Goal: Information Seeking & Learning: Check status

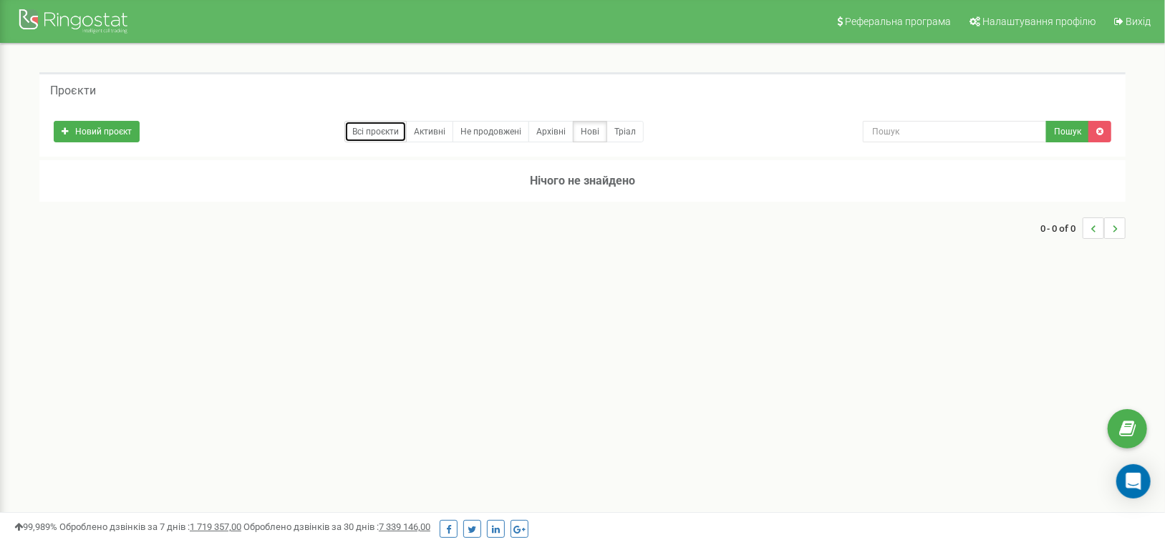
click at [361, 128] on link "Всі проєкти" at bounding box center [375, 131] width 62 height 21
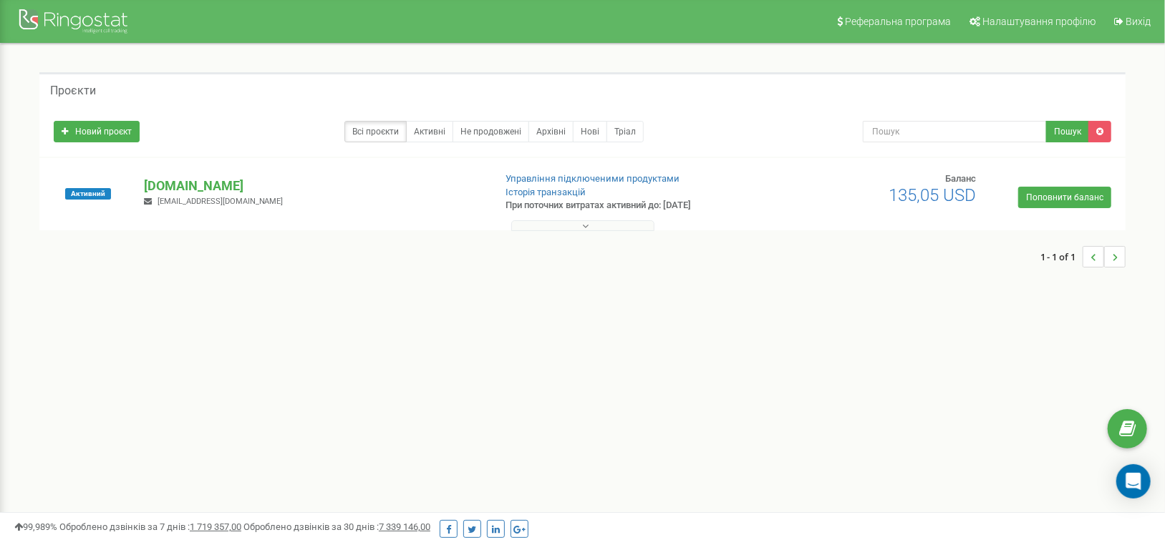
click at [579, 220] on button at bounding box center [582, 225] width 143 height 11
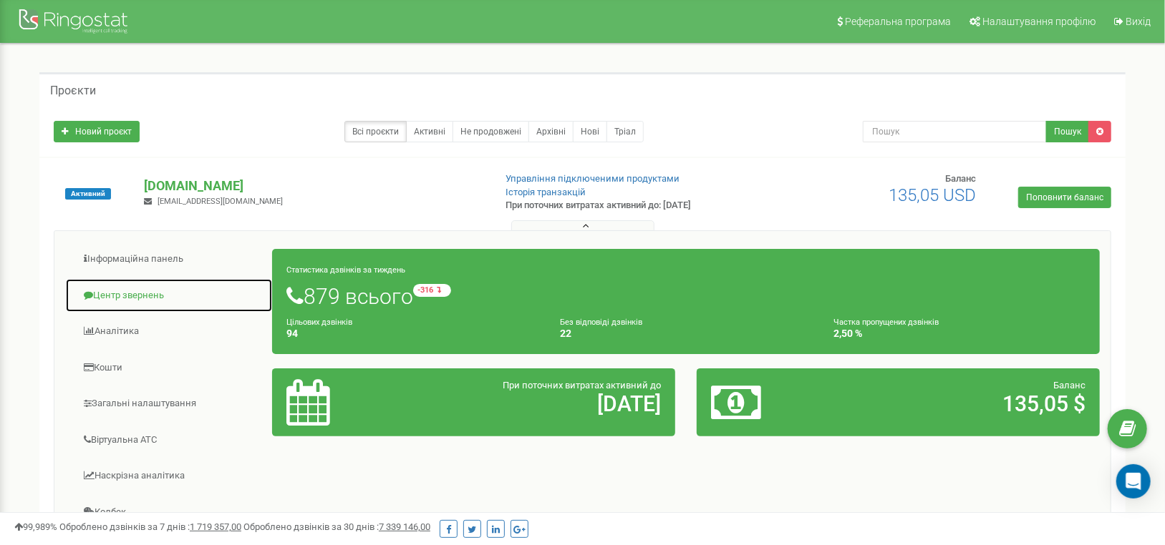
click at [134, 292] on link "Центр звернень" at bounding box center [169, 295] width 208 height 35
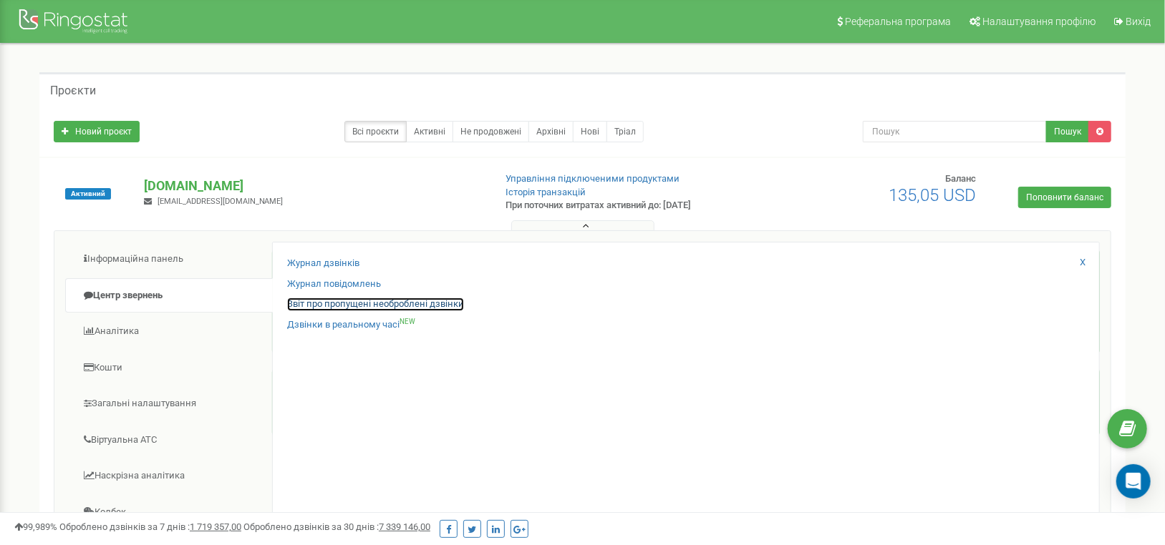
click at [311, 304] on link "Звіт про пропущені необроблені дзвінки" at bounding box center [375, 305] width 177 height 14
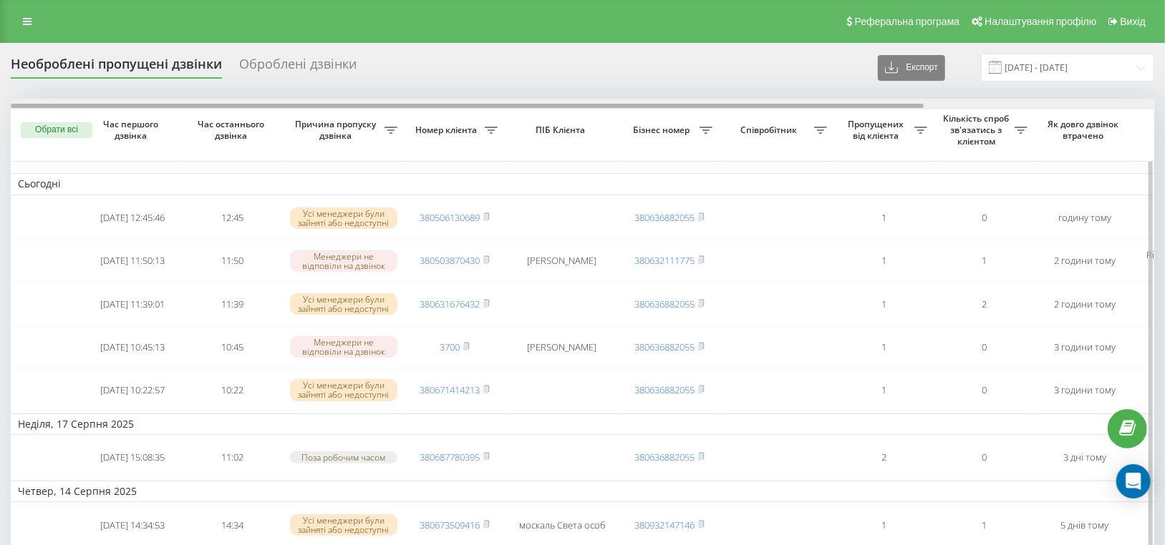
scroll to position [0, 288]
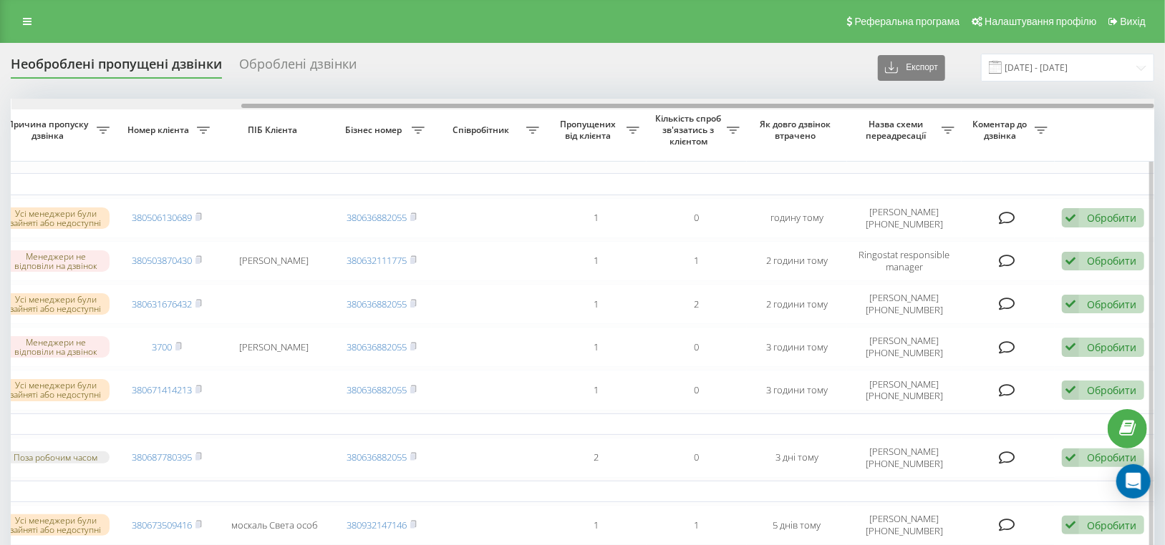
drag, startPoint x: 341, startPoint y: 109, endPoint x: 394, endPoint y: 108, distance: 53.0
click at [394, 108] on div at bounding box center [582, 104] width 1143 height 11
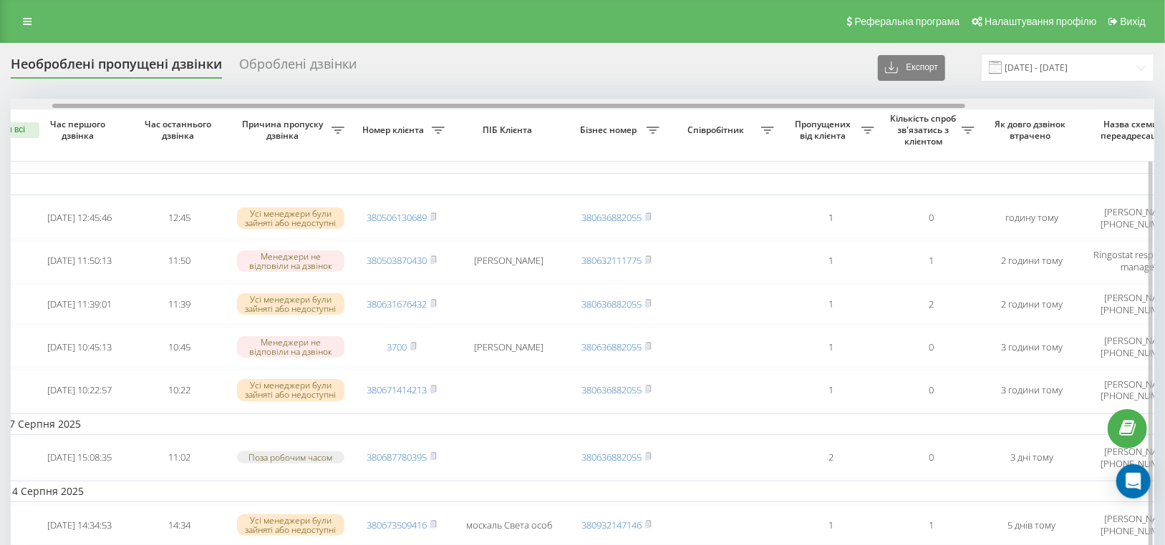
scroll to position [0, 52]
drag, startPoint x: 286, startPoint y: 103, endPoint x: 97, endPoint y: 115, distance: 189.4
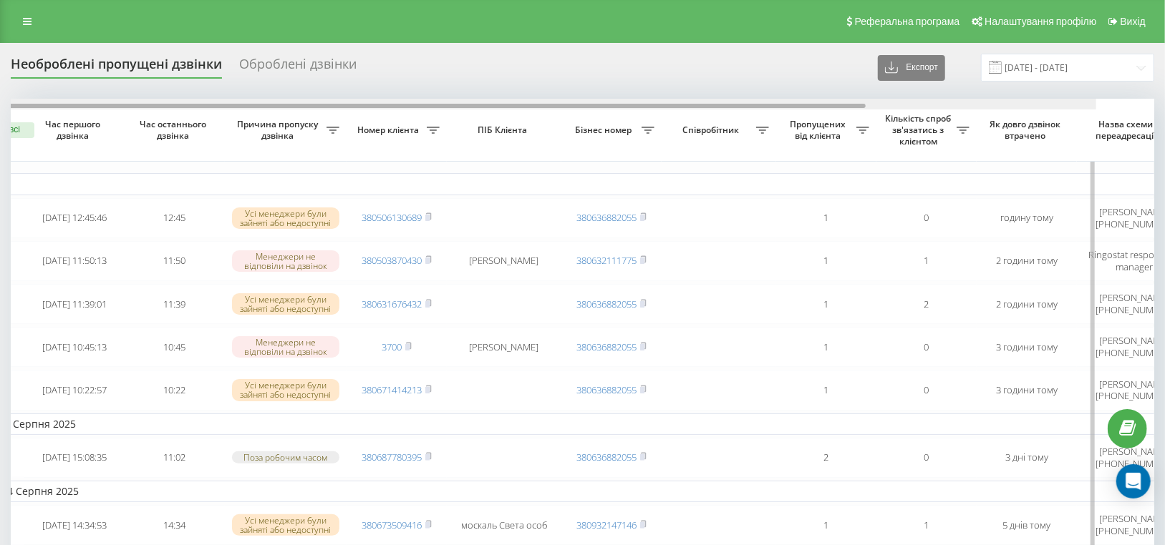
scroll to position [0, 0]
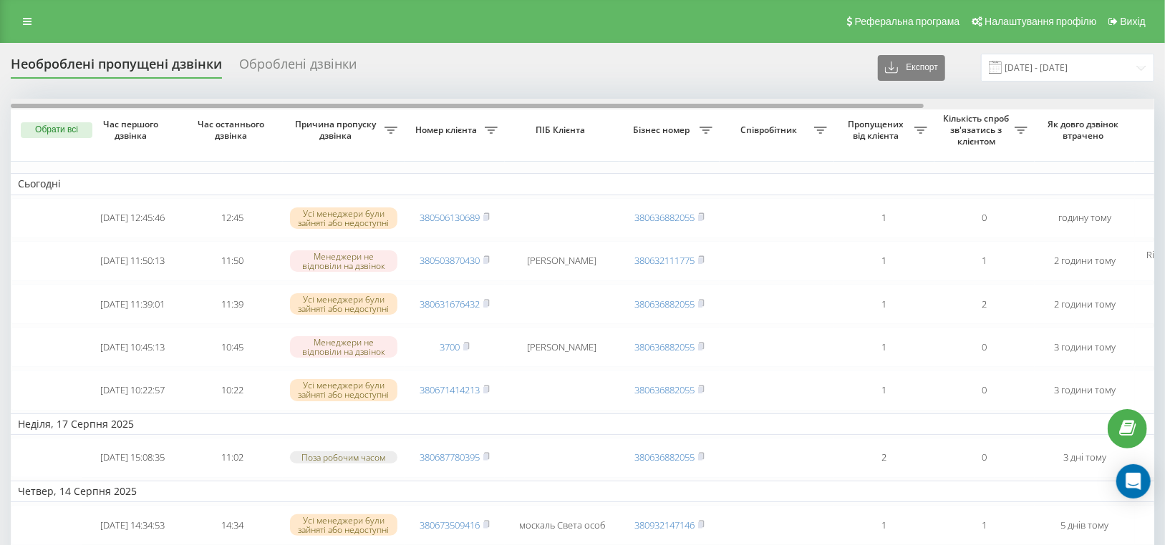
drag, startPoint x: 314, startPoint y: 107, endPoint x: 4, endPoint y: 110, distance: 309.9
click at [16, 107] on div at bounding box center [467, 106] width 913 height 4
